Goal: Task Accomplishment & Management: Use online tool/utility

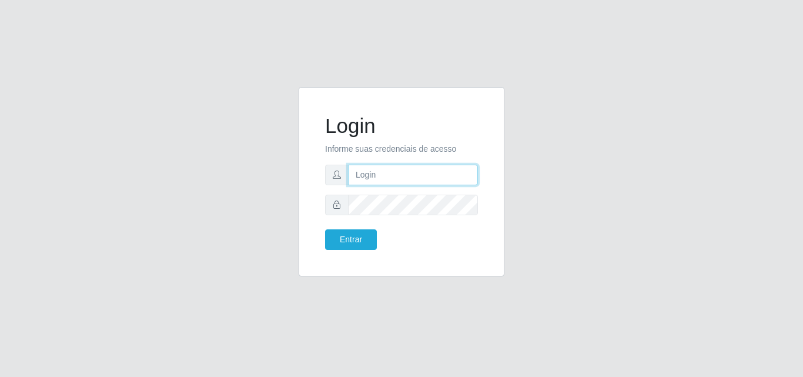
click at [391, 176] on input "text" at bounding box center [413, 175] width 130 height 21
type input "ana@saullus"
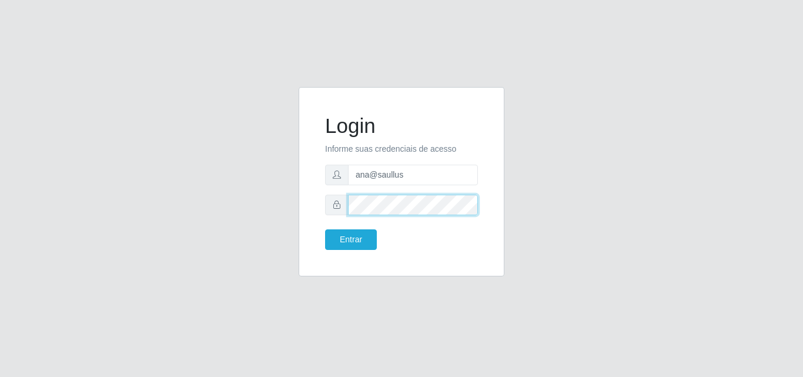
click at [325, 229] on button "Entrar" at bounding box center [351, 239] width 52 height 21
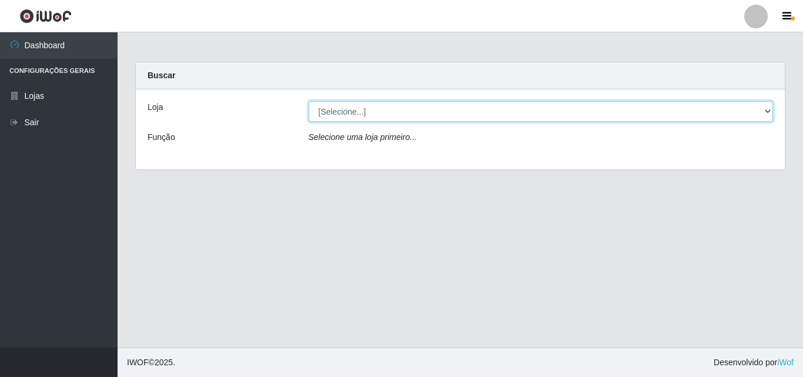
click at [767, 113] on select "[Selecione...] Saullus Supermercados" at bounding box center [541, 111] width 465 height 21
select select "423"
click at [309, 101] on select "[Selecione...] Saullus Supermercados" at bounding box center [541, 111] width 465 height 21
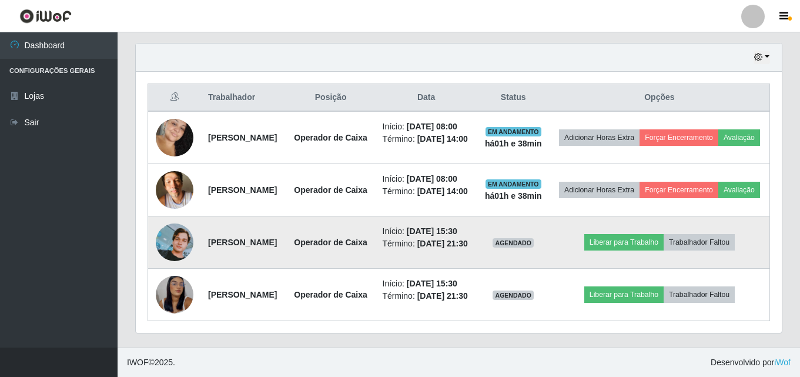
scroll to position [489, 0]
click at [195, 216] on td at bounding box center [175, 242] width 54 height 52
click at [174, 223] on img at bounding box center [175, 242] width 38 height 38
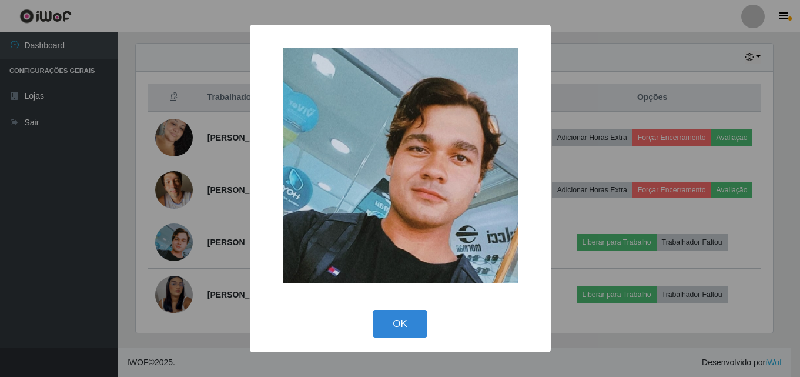
scroll to position [244, 640]
click at [175, 211] on div "× OK Cancel" at bounding box center [401, 188] width 803 height 377
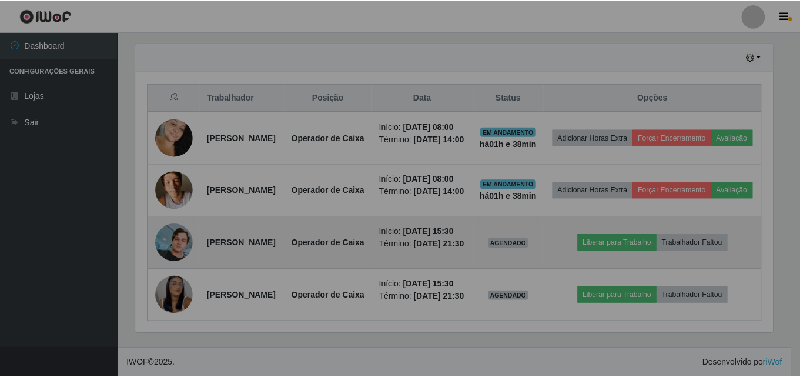
scroll to position [244, 646]
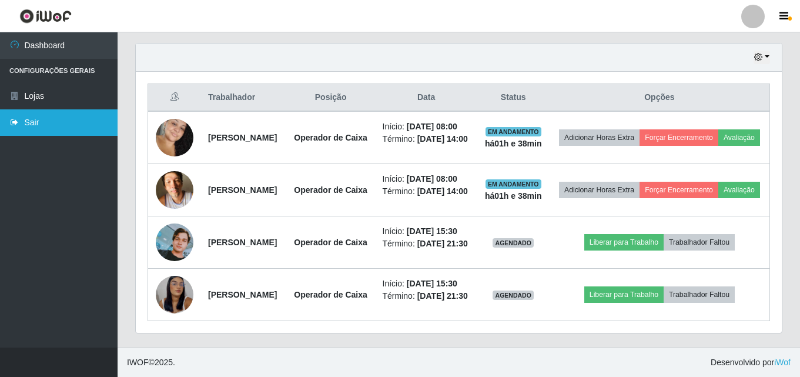
click at [52, 134] on link "Sair" at bounding box center [59, 122] width 118 height 26
